Goal: Find specific page/section: Find specific page/section

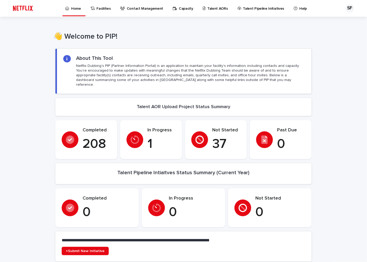
click at [218, 9] on p "Talent AORs" at bounding box center [217, 5] width 21 height 11
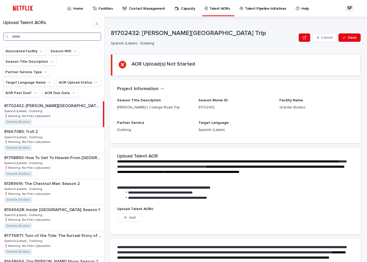
click at [37, 38] on input "Search" at bounding box center [52, 36] width 98 height 8
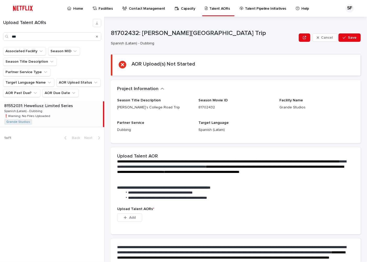
click at [78, 104] on p at bounding box center [52, 106] width 97 height 5
click at [41, 114] on p "❗️Warning: No Files Uploaded" at bounding box center [27, 116] width 47 height 5
click at [55, 102] on div "81552031: Heweliusz: Limited Series 81552031: Heweliusz: Limited Series Spanish…" at bounding box center [51, 115] width 103 height 26
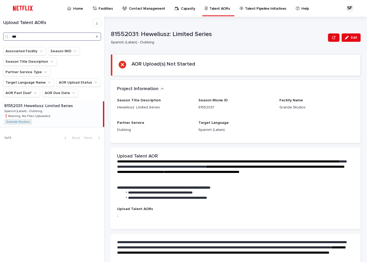
drag, startPoint x: 27, startPoint y: 36, endPoint x: 5, endPoint y: 36, distance: 21.5
click at [5, 36] on div "***" at bounding box center [52, 36] width 98 height 8
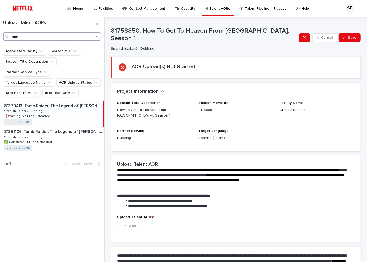
type input "****"
click at [53, 104] on div "81370413: Tomb Raider: The Legend of [PERSON_NAME]: Season 2 81370413: Tomb Rai…" at bounding box center [51, 115] width 103 height 26
click at [286, 101] on span "Facility Name" at bounding box center [292, 103] width 24 height 4
drag, startPoint x: 44, startPoint y: 39, endPoint x: 9, endPoint y: 39, distance: 34.5
click at [9, 39] on div "****" at bounding box center [52, 36] width 98 height 8
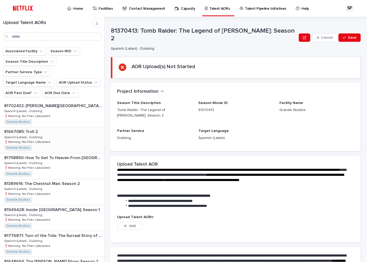
click at [41, 127] on div "81667085: Troll 2 81667085: Troll 2 Spanish (Latam) - Dubbing Spanish (Latam) -…" at bounding box center [52, 140] width 104 height 26
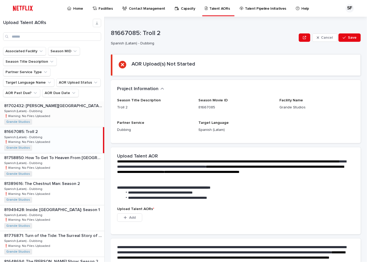
click at [58, 104] on div "81702432: [PERSON_NAME][GEOGRAPHIC_DATA] Trip 81702432: [PERSON_NAME][GEOGRAPHI…" at bounding box center [52, 115] width 104 height 26
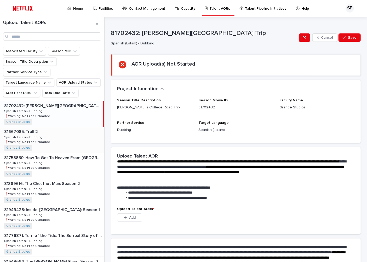
click at [59, 130] on p at bounding box center [53, 132] width 98 height 5
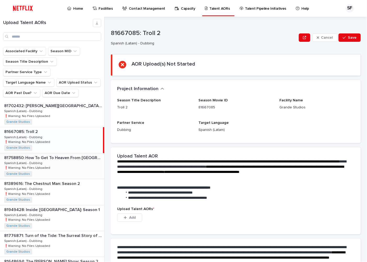
click at [61, 155] on p "81758850: How To Get To Heaven From [GEOGRAPHIC_DATA]: Season 1" at bounding box center [53, 158] width 99 height 6
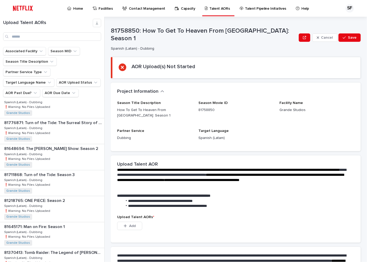
scroll to position [116, 0]
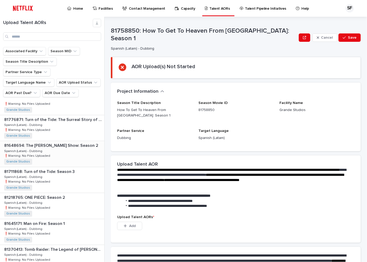
click at [71, 142] on div "81648694: The [PERSON_NAME] Show: Season 2 81648694: The [PERSON_NAME] Show: Se…" at bounding box center [52, 154] width 104 height 26
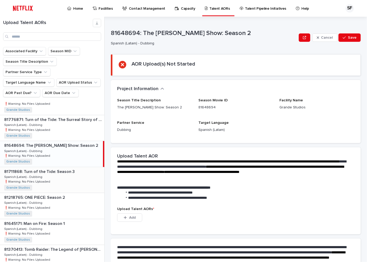
click at [60, 177] on div "81711868: Turn of the Tide: Season 3 81711868: Turn of the Tide: Season 3 Spani…" at bounding box center [52, 180] width 104 height 26
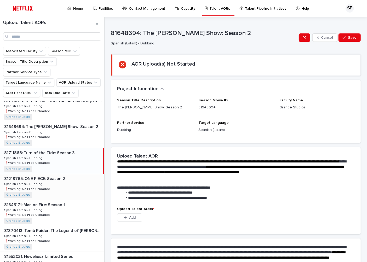
scroll to position [145, 0]
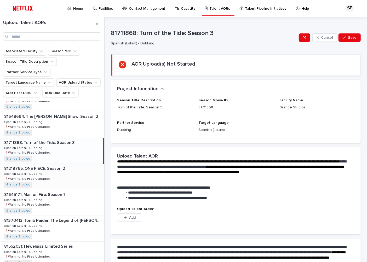
click at [59, 170] on div "81218765: ONE PIECE: Season 2 81218765: ONE PIECE: Season 2 Spanish (Latam) - D…" at bounding box center [52, 177] width 104 height 26
click at [64, 194] on div "81645171: Man on Fire: Season 1 81645171: Man on Fire: Season 1 Spanish (Latam)…" at bounding box center [52, 203] width 104 height 26
click at [68, 217] on div "81370413: Tomb Raider: The Legend of [PERSON_NAME]: Season 2 81370413: Tomb Rai…" at bounding box center [52, 229] width 104 height 26
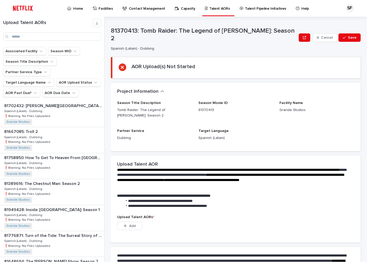
click at [76, 8] on p "Home" at bounding box center [78, 5] width 10 height 11
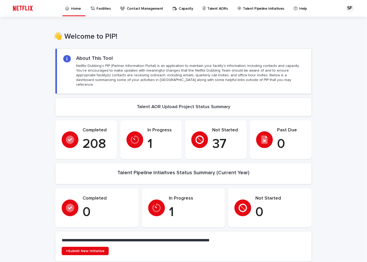
click at [180, 214] on p "1" at bounding box center [194, 213] width 50 height 16
click at [186, 197] on p "In Progress" at bounding box center [194, 199] width 50 height 6
click at [165, 199] on div "In Progress 1" at bounding box center [183, 208] width 71 height 25
click at [148, 200] on div at bounding box center [156, 208] width 17 height 17
click at [188, 205] on p "1" at bounding box center [194, 213] width 50 height 16
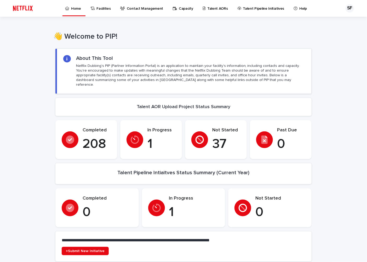
click at [103, 11] on link "Facilities" at bounding box center [101, 8] width 23 height 16
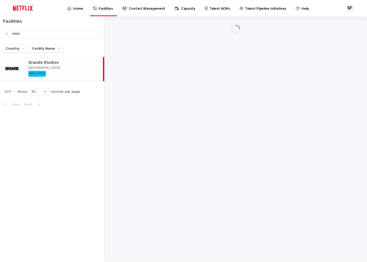
click at [206, 11] on link "Talent AORs" at bounding box center [219, 8] width 28 height 16
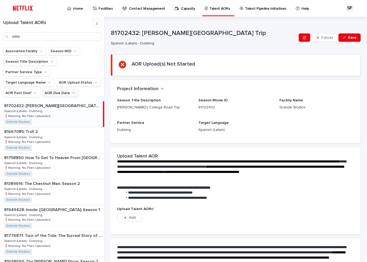
click at [62, 89] on button "AOR Due Date" at bounding box center [60, 93] width 36 height 8
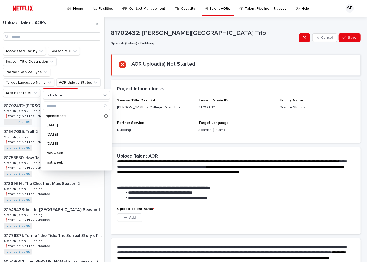
click at [62, 89] on button "AOR Due Date" at bounding box center [60, 93] width 36 height 8
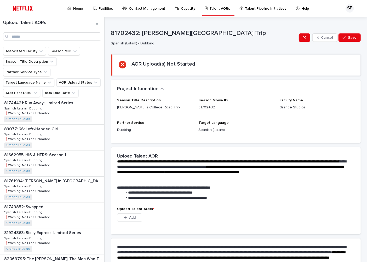
scroll to position [626, 0]
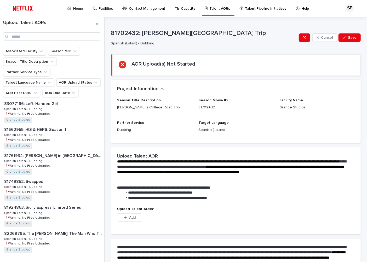
click at [87, 262] on span "Next" at bounding box center [90, 266] width 12 height 4
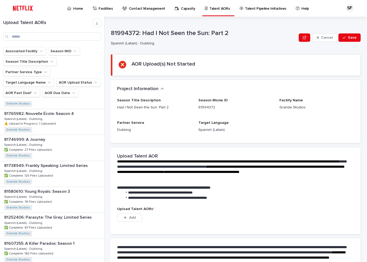
scroll to position [145, 0]
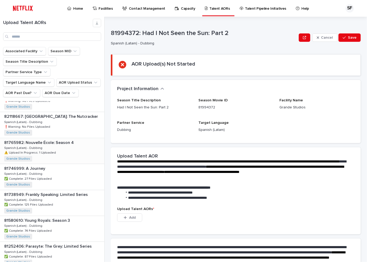
click at [50, 138] on div "81765982: Nouvelle École: Season 4 81765982: Nouvelle École: Season 4 Spanish (…" at bounding box center [52, 151] width 104 height 26
